Goal: Navigation & Orientation: Find specific page/section

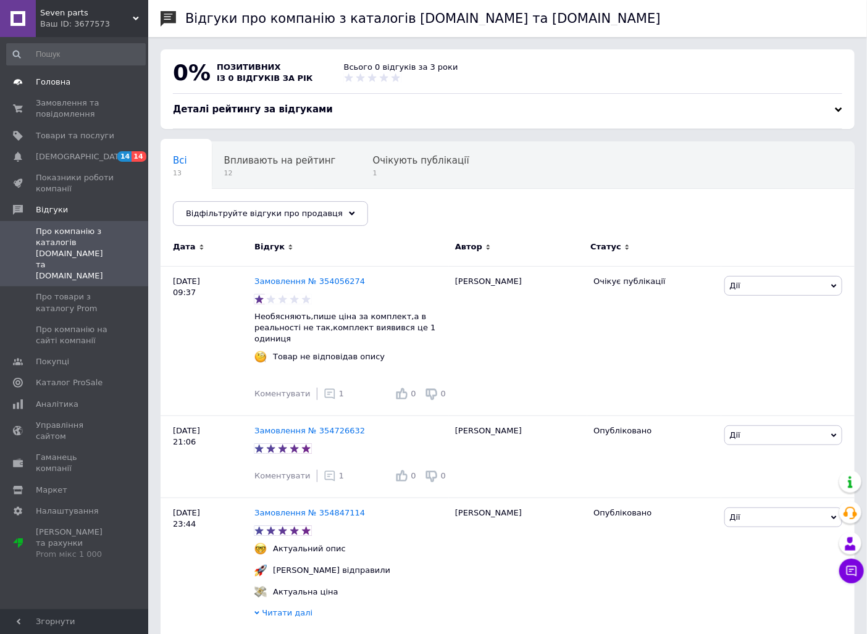
click at [60, 75] on link "Головна" at bounding box center [76, 82] width 152 height 21
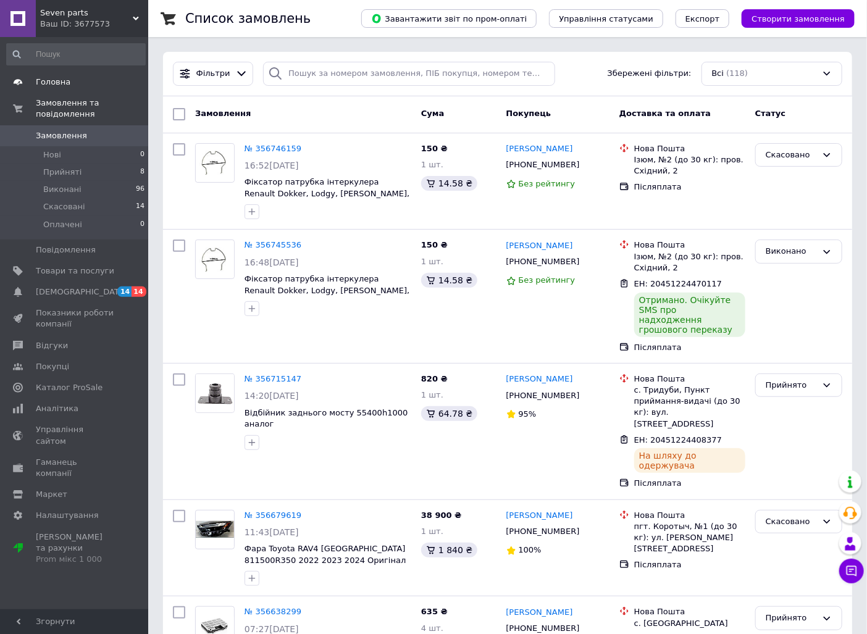
click at [51, 89] on link "Головна" at bounding box center [76, 82] width 152 height 21
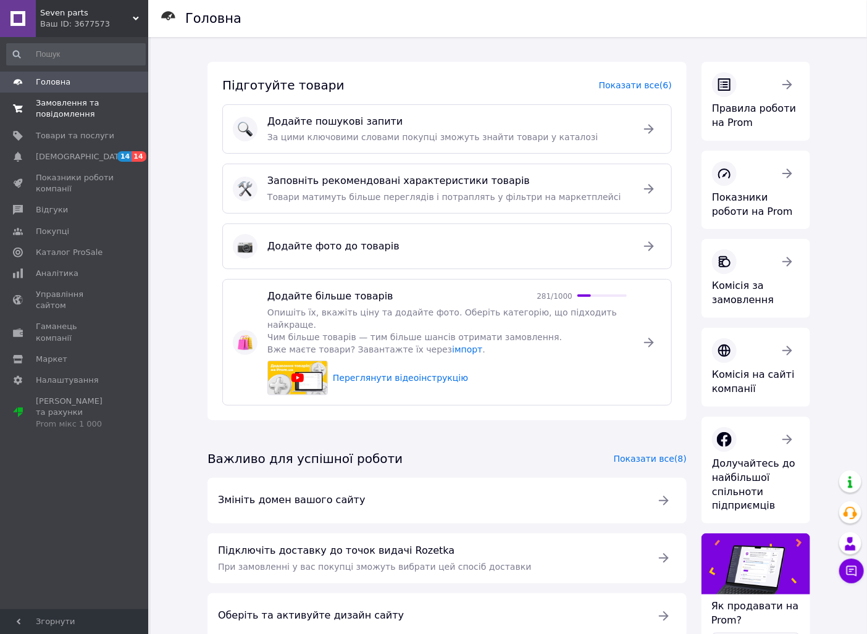
click at [56, 104] on span "Замовлення та повідомлення" at bounding box center [75, 109] width 78 height 22
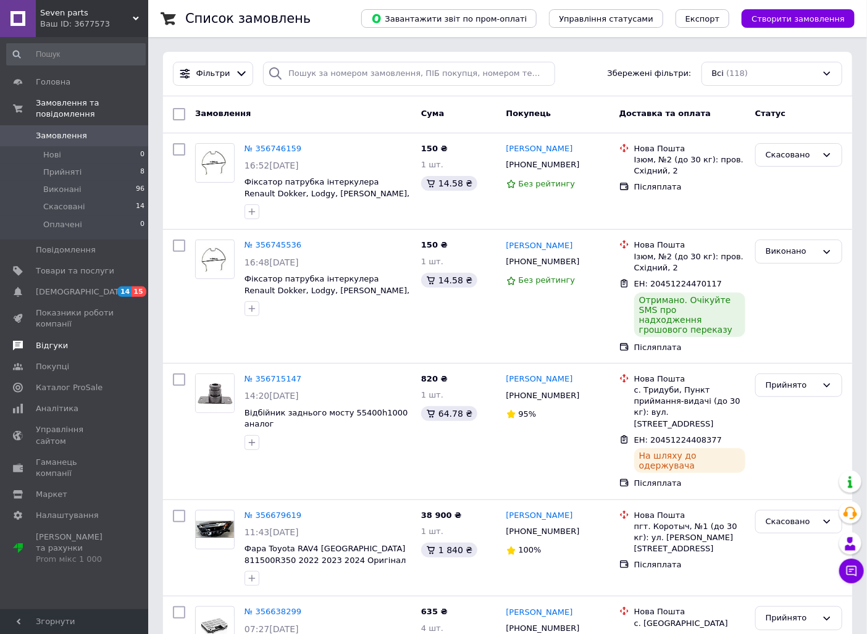
click at [54, 340] on span "Відгуки" at bounding box center [52, 345] width 32 height 11
